Goal: Use online tool/utility: Utilize a website feature to perform a specific function

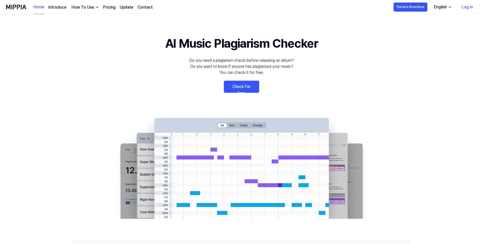
click at [240, 87] on link "Check For Free" at bounding box center [241, 87] width 35 height 12
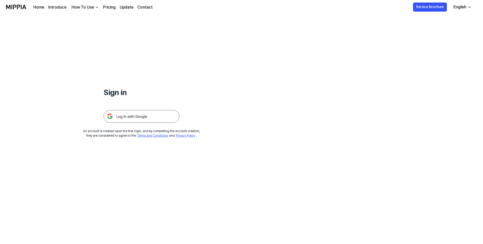
click at [136, 113] on img at bounding box center [142, 116] width 76 height 13
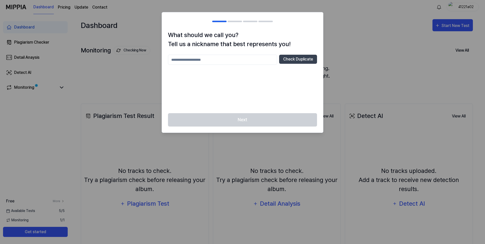
click at [227, 56] on input "text" at bounding box center [222, 60] width 109 height 10
click at [296, 62] on button "Check Duplicate" at bounding box center [298, 59] width 38 height 9
click at [217, 60] on input "***" at bounding box center [222, 60] width 109 height 10
type input "******"
click at [291, 60] on button "Check Duplicate" at bounding box center [298, 59] width 38 height 9
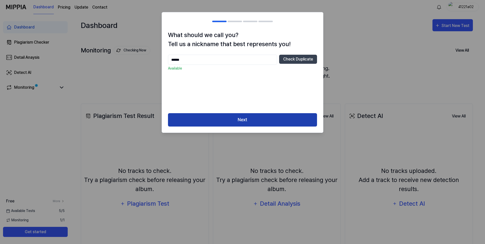
click at [244, 118] on button "Next" at bounding box center [242, 119] width 149 height 13
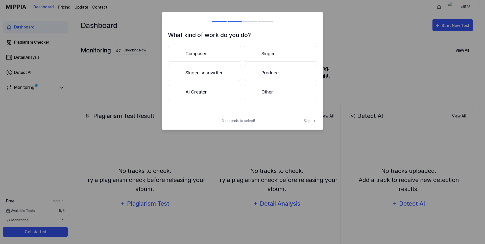
click at [264, 90] on button "Other" at bounding box center [280, 92] width 73 height 16
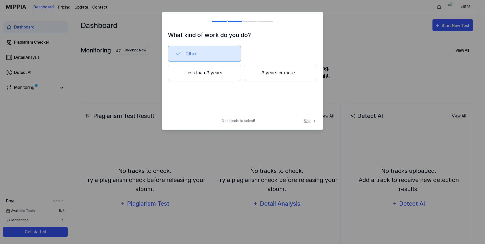
click at [312, 121] on icon at bounding box center [314, 121] width 5 height 5
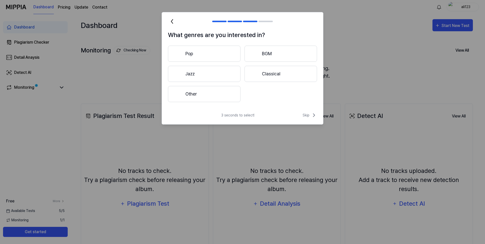
click at [206, 56] on button "Pop" at bounding box center [204, 54] width 72 height 16
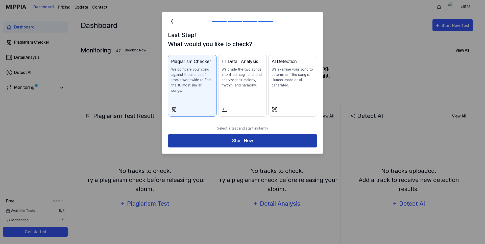
click at [247, 136] on button "Start Now" at bounding box center [242, 140] width 149 height 13
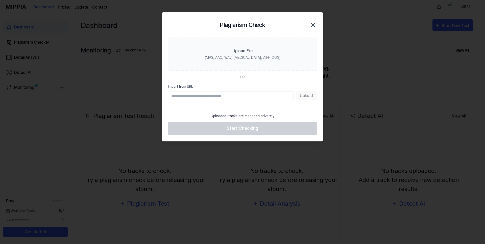
click at [216, 96] on input "Import from URL" at bounding box center [231, 95] width 126 height 9
click at [266, 97] on input "**********" at bounding box center [231, 95] width 126 height 9
click at [243, 92] on input "**********" at bounding box center [231, 95] width 126 height 9
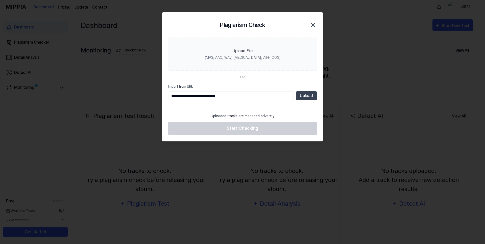
click at [243, 92] on input "**********" at bounding box center [231, 95] width 126 height 9
paste input "**********"
type input "**********"
click at [306, 95] on button "Upload" at bounding box center [306, 95] width 21 height 9
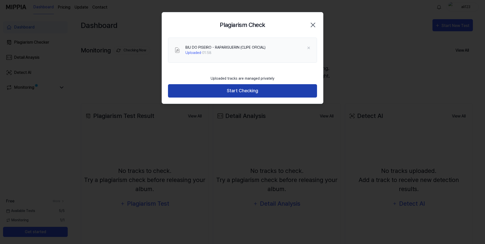
click at [256, 90] on button "Start Checking" at bounding box center [242, 90] width 149 height 13
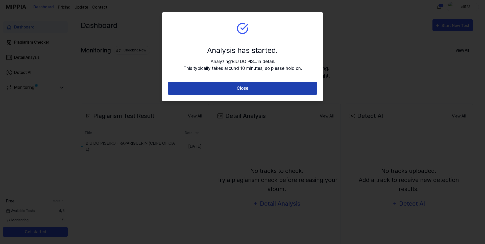
click at [241, 89] on button "Close" at bounding box center [242, 88] width 149 height 13
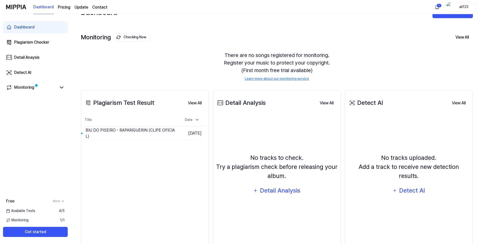
scroll to position [32, 0]
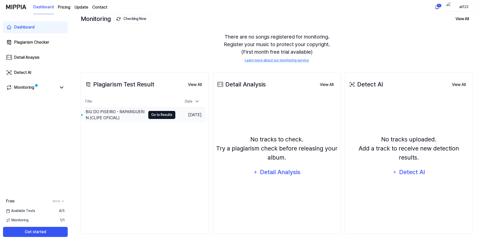
click at [155, 115] on button "Go to Results" at bounding box center [161, 115] width 27 height 8
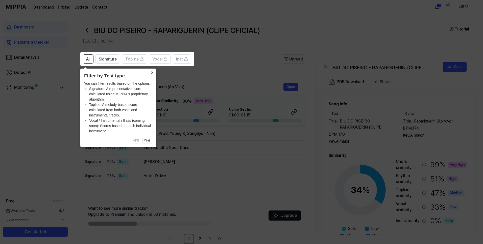
click at [152, 71] on button "×" at bounding box center [152, 72] width 8 height 7
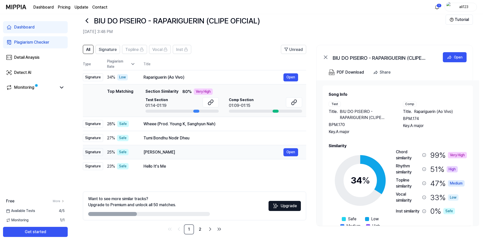
scroll to position [10, 0]
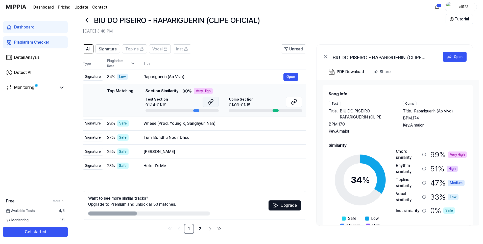
click at [210, 103] on icon at bounding box center [211, 100] width 3 height 3
click at [196, 111] on div at bounding box center [196, 110] width 6 height 3
click at [289, 125] on button "Open" at bounding box center [290, 124] width 15 height 8
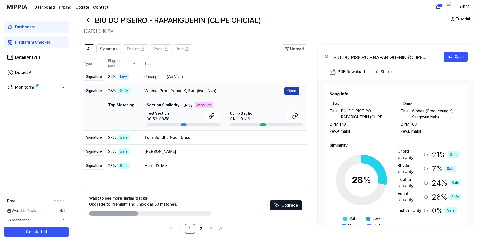
scroll to position [0, 0]
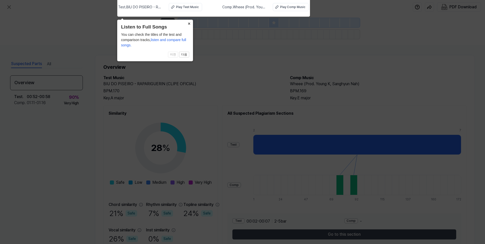
click at [190, 23] on button "×" at bounding box center [189, 23] width 8 height 7
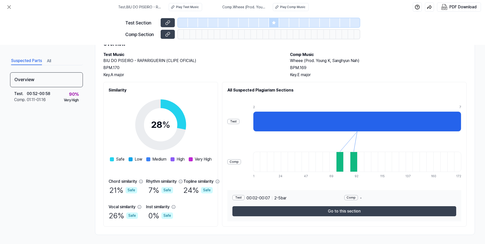
scroll to position [24, 0]
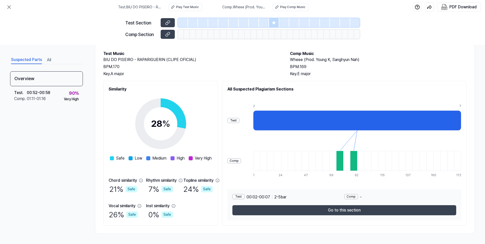
click at [286, 119] on div at bounding box center [357, 121] width 208 height 20
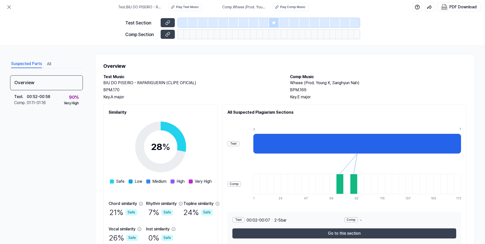
scroll to position [0, 0]
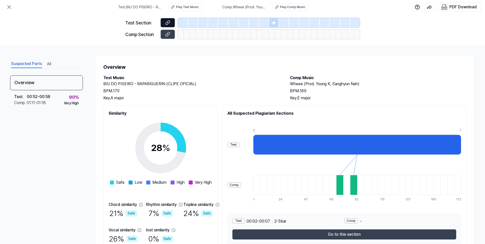
click at [169, 23] on icon at bounding box center [167, 22] width 5 height 5
click at [171, 34] on button at bounding box center [168, 34] width 14 height 9
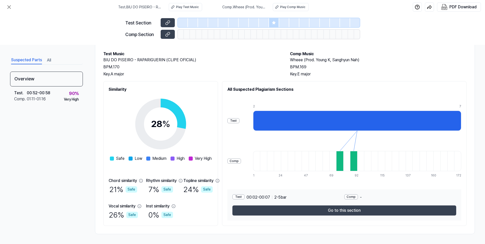
scroll to position [24, 0]
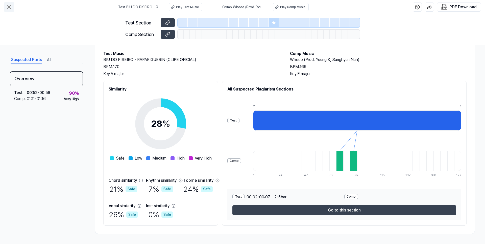
click at [11, 7] on icon at bounding box center [9, 7] width 6 height 6
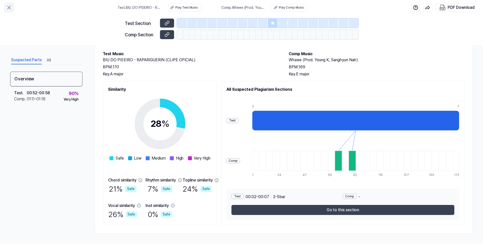
scroll to position [10, 0]
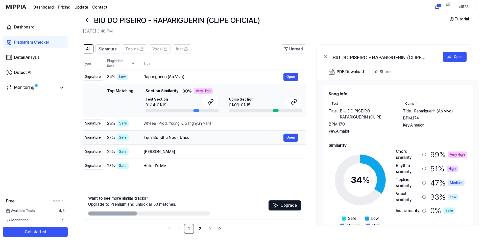
drag, startPoint x: 190, startPoint y: 139, endPoint x: 145, endPoint y: 138, distance: 44.7
click at [145, 138] on div "Tumi Bondhu Nodir Dheu" at bounding box center [213, 138] width 140 height 6
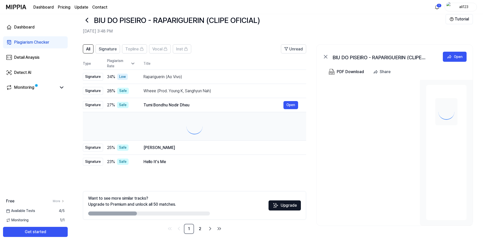
click at [144, 137] on td at bounding box center [194, 126] width 223 height 29
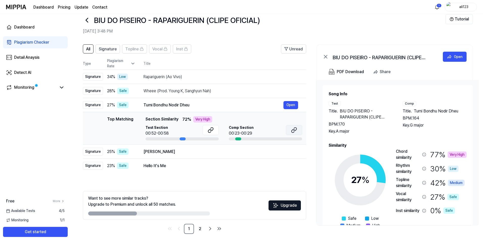
click at [294, 131] on icon at bounding box center [294, 129] width 3 height 3
click at [228, 153] on div "[PERSON_NAME]" at bounding box center [213, 152] width 140 height 6
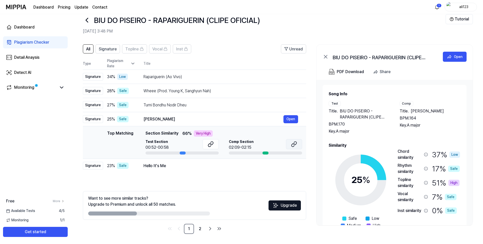
click at [291, 145] on icon at bounding box center [292, 145] width 3 height 3
click at [289, 167] on button "Open" at bounding box center [290, 166] width 15 height 8
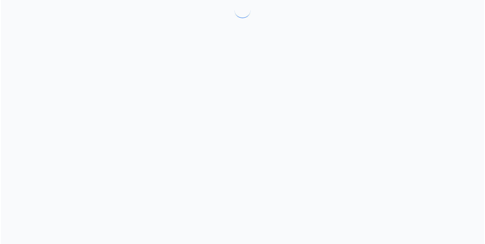
scroll to position [0, 0]
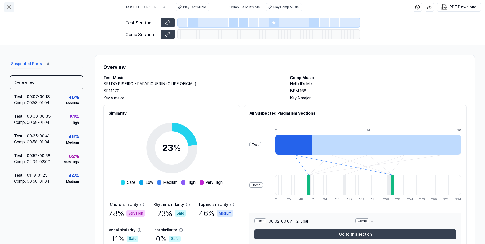
click at [7, 6] on icon at bounding box center [9, 7] width 6 height 6
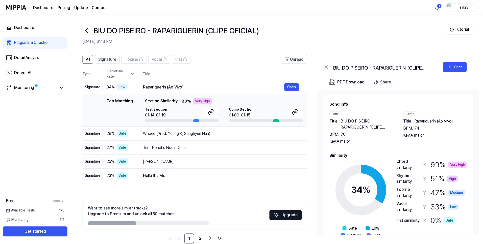
scroll to position [10, 0]
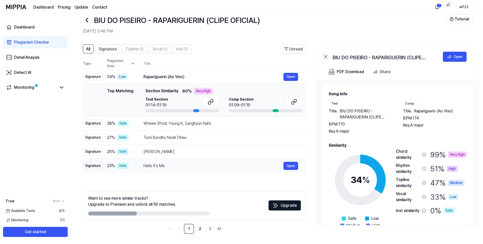
click at [259, 167] on div "Hello It's Me" at bounding box center [213, 166] width 140 height 6
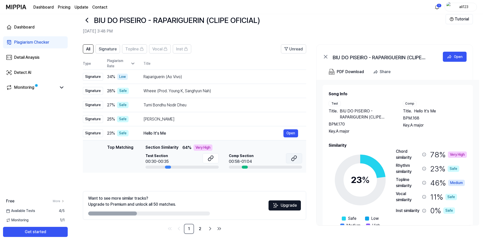
click at [293, 161] on icon at bounding box center [292, 159] width 3 height 3
click at [199, 229] on link "2" at bounding box center [200, 229] width 10 height 10
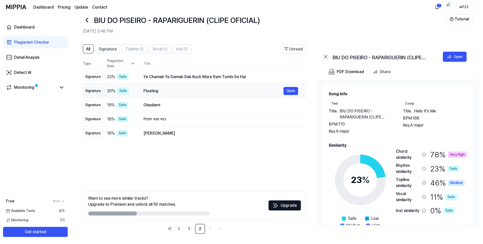
click at [262, 91] on div "Floating" at bounding box center [213, 91] width 140 height 6
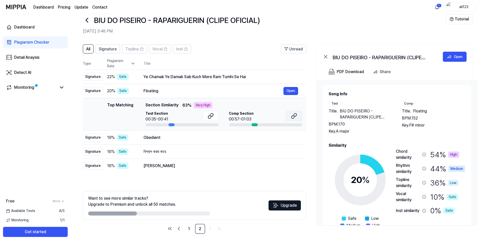
click at [295, 117] on icon at bounding box center [294, 116] width 6 height 6
click at [266, 138] on div "Obedient" at bounding box center [213, 138] width 140 height 6
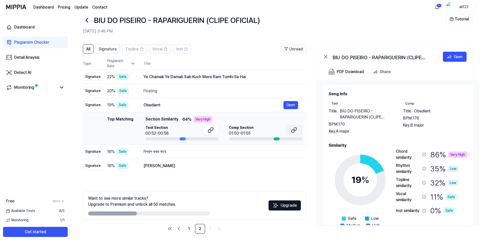
click at [294, 131] on icon at bounding box center [294, 129] width 3 height 3
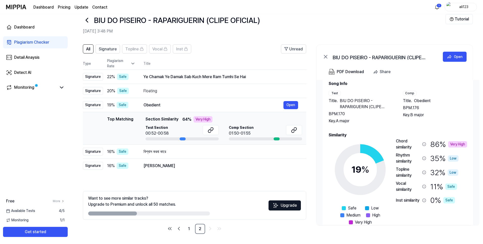
scroll to position [22, 0]
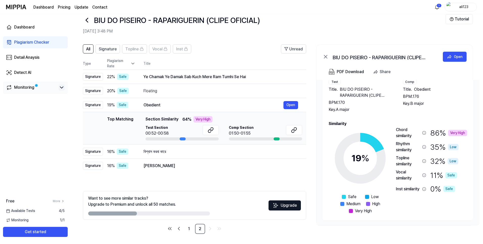
click at [61, 87] on icon at bounding box center [62, 88] width 6 height 6
click at [61, 88] on icon at bounding box center [61, 88] width 3 height 2
click at [28, 89] on div "Monitoring" at bounding box center [24, 88] width 20 height 6
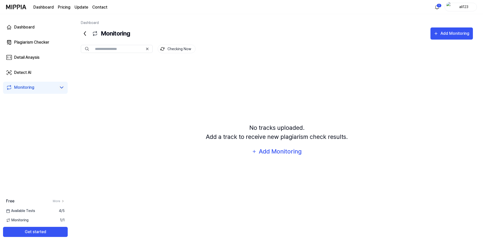
scroll to position [0, 0]
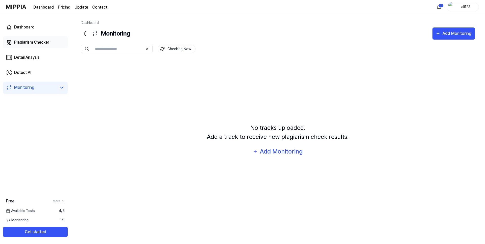
click at [35, 40] on div "Plagiarism Checker" at bounding box center [31, 42] width 35 height 6
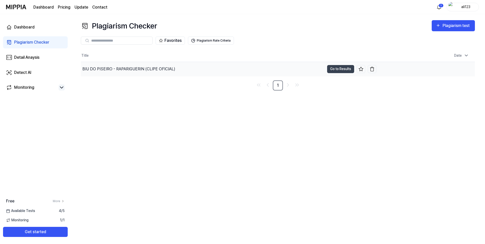
click at [144, 69] on div "BIU DO PISEIRO - RAPARIGUERIN (CLIPE OFICIAL)" at bounding box center [128, 69] width 93 height 6
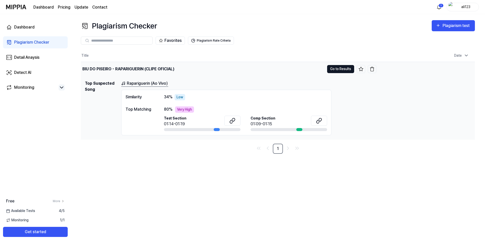
click at [341, 71] on button "Go to Results" at bounding box center [340, 69] width 27 height 8
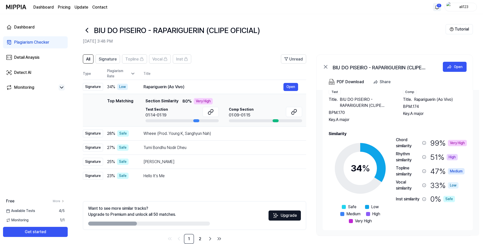
click at [435, 9] on html "Dashboard Pricing Update Contact 1 ali123 Dashboard Plagiarism Checker Detail A…" at bounding box center [241, 122] width 483 height 244
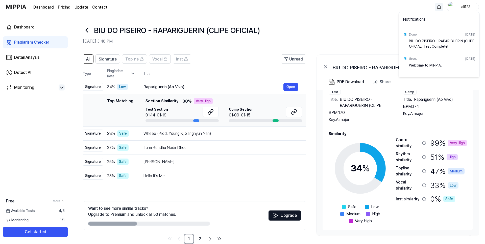
click at [437, 7] on html "Dashboard Pricing Update Contact ali123 Dashboard Plagiarism Checker Detail Ana…" at bounding box center [242, 122] width 485 height 244
